Goal: Task Accomplishment & Management: Use online tool/utility

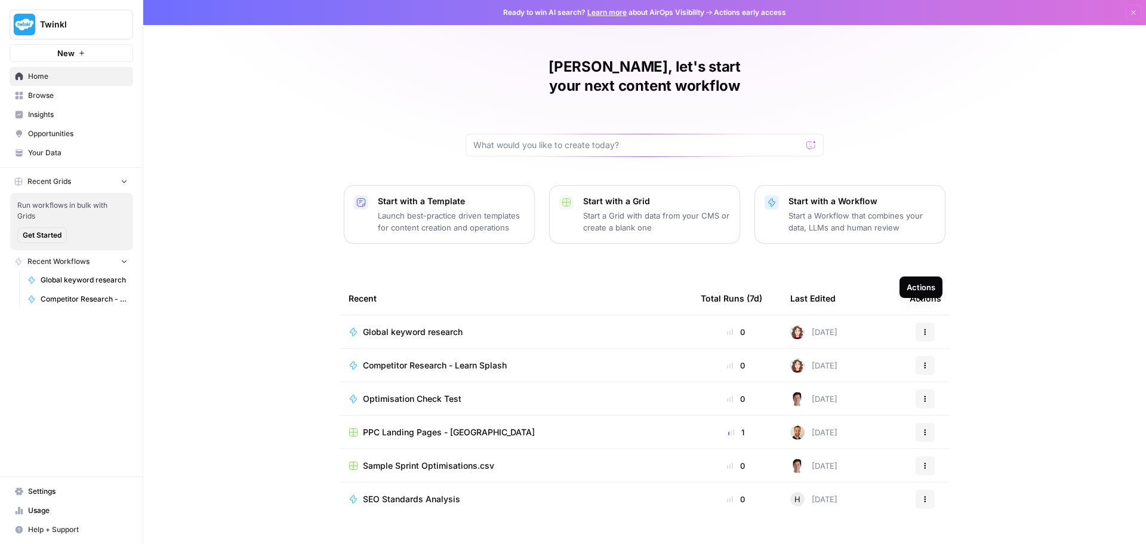
click at [915, 322] on button "Actions" at bounding box center [924, 331] width 19 height 19
click at [952, 442] on span "Delete" at bounding box center [981, 445] width 95 height 12
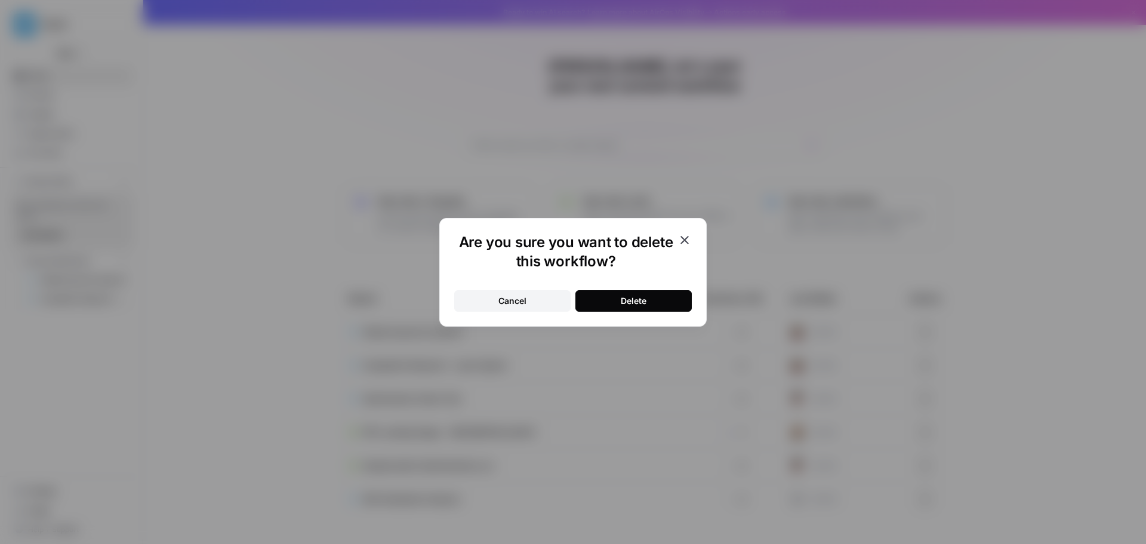
click at [613, 299] on button "Delete" at bounding box center [633, 300] width 116 height 21
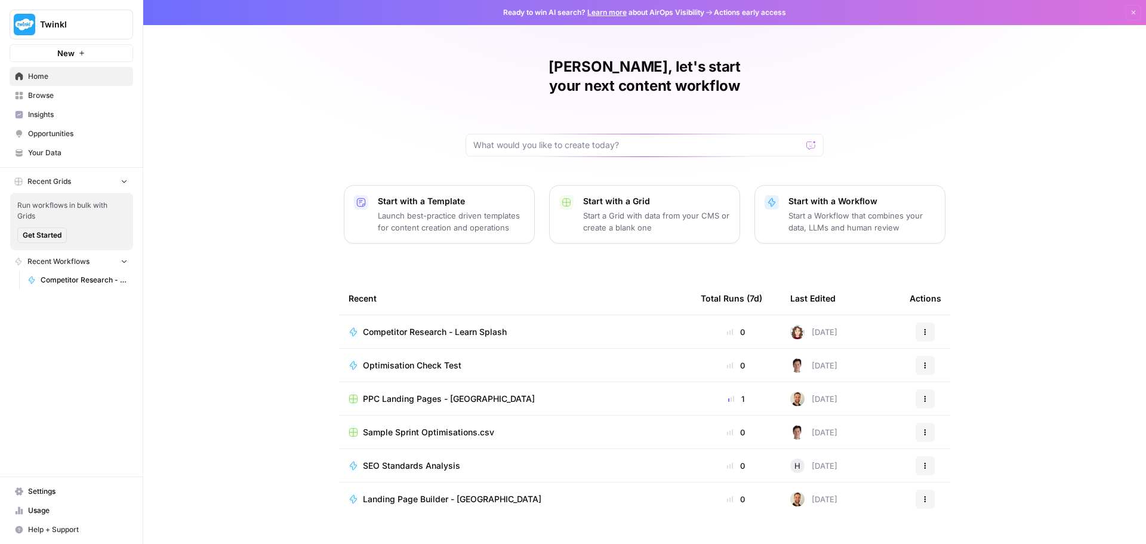
click at [813, 195] on p "Start with a Workflow" at bounding box center [861, 201] width 147 height 12
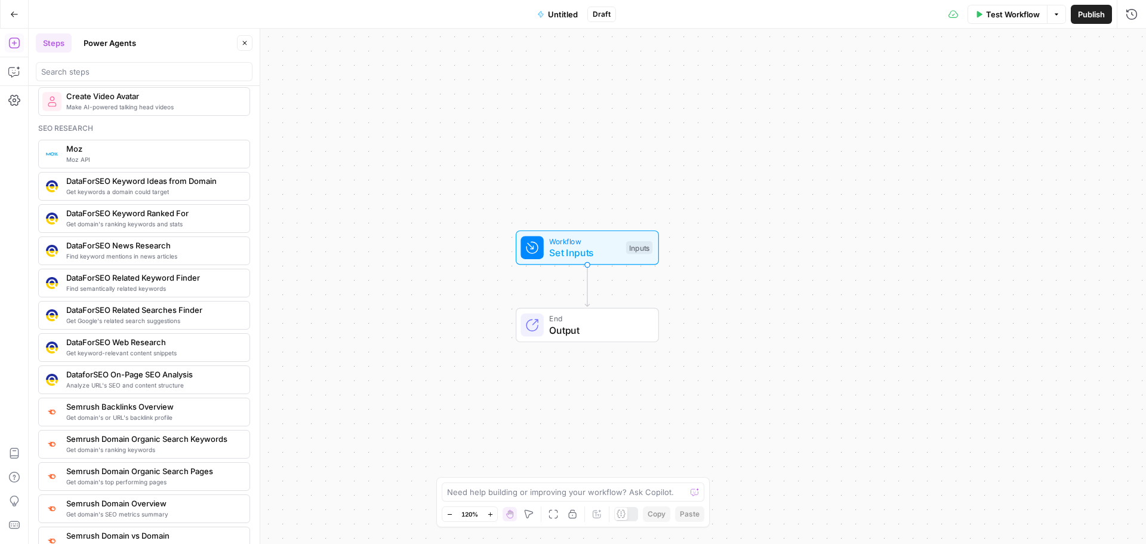
scroll to position [1313, 0]
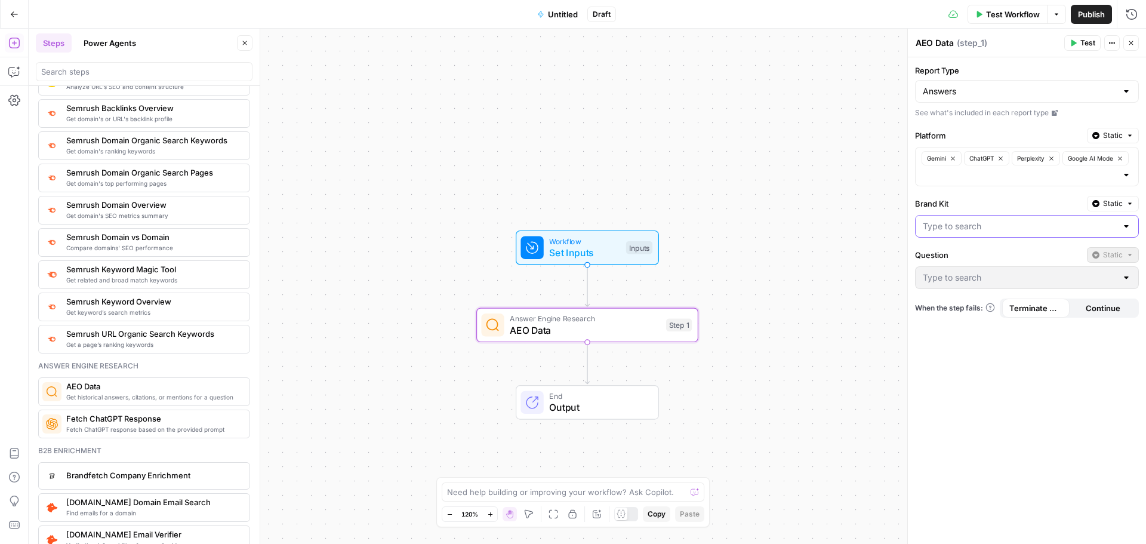
click at [961, 224] on input "Brand Kit" at bounding box center [1019, 226] width 194 height 12
drag, startPoint x: 823, startPoint y: 286, endPoint x: 745, endPoint y: 291, distance: 78.9
click at [823, 286] on div "Workflow Set Inputs Inputs Answer Engine Research AEO Data Step 1 End Output" at bounding box center [587, 286] width 1117 height 515
click at [543, 242] on div at bounding box center [531, 247] width 23 height 23
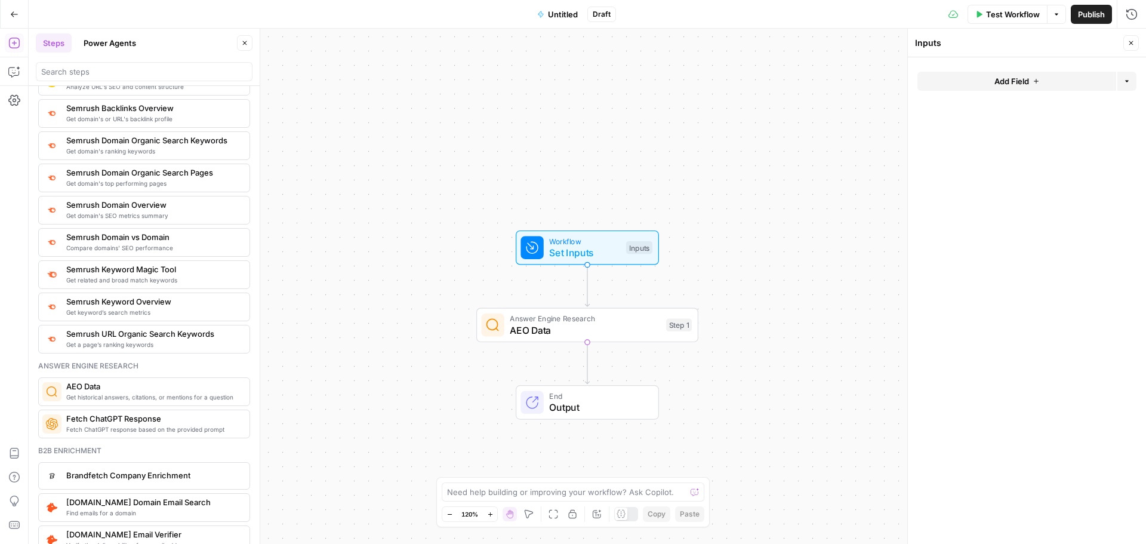
click at [953, 84] on button "Add Field" at bounding box center [1016, 81] width 199 height 19
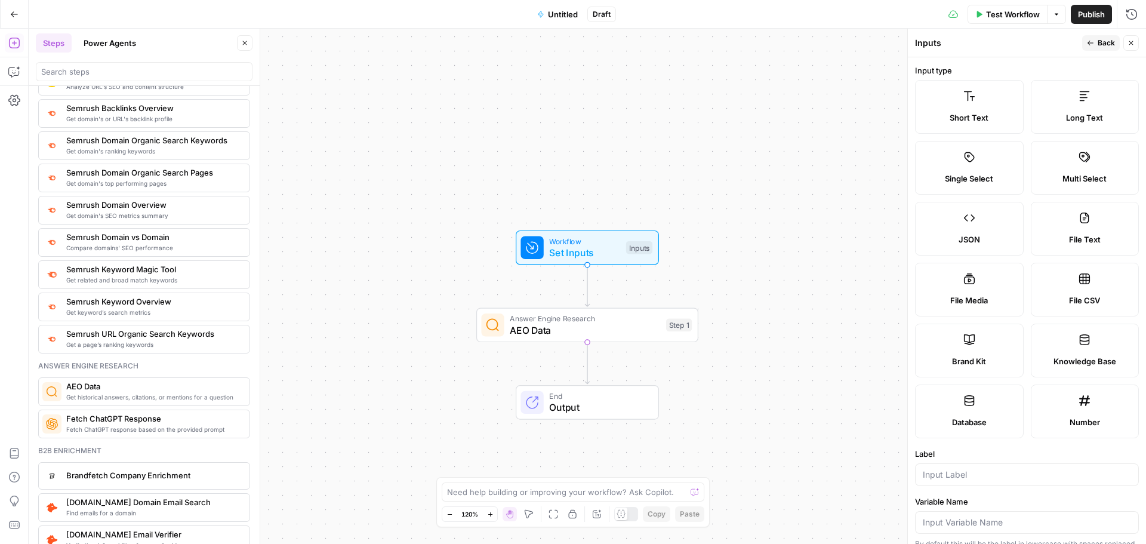
click at [1058, 104] on label "Long Text" at bounding box center [1084, 107] width 109 height 54
click at [1089, 118] on span "Long Text" at bounding box center [1084, 118] width 37 height 12
click at [1078, 98] on icon at bounding box center [1084, 96] width 12 height 12
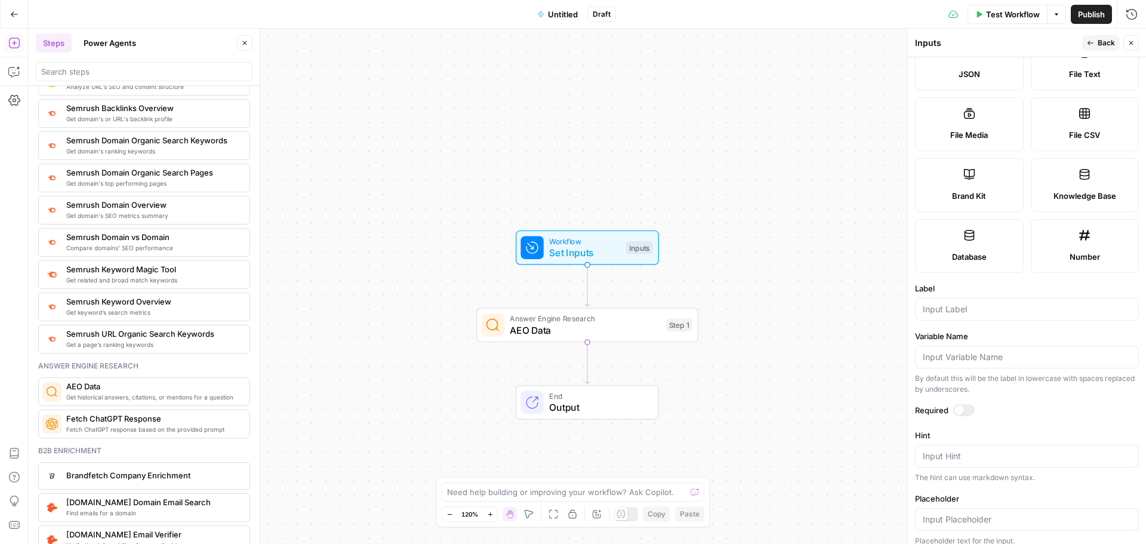
scroll to position [0, 0]
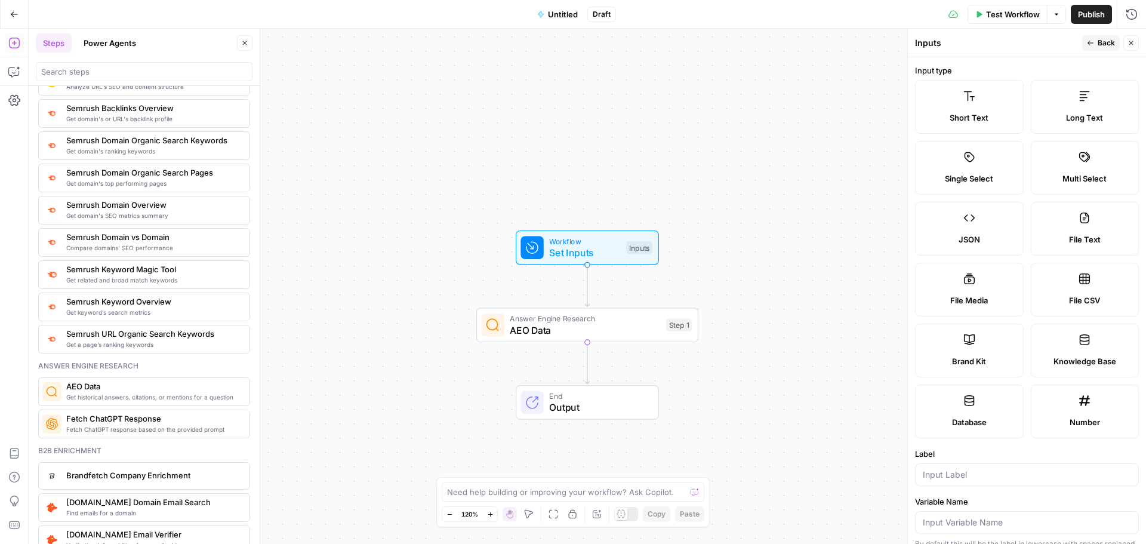
click at [1126, 47] on button "Close" at bounding box center [1131, 43] width 16 height 16
